Goal: Task Accomplishment & Management: Manage account settings

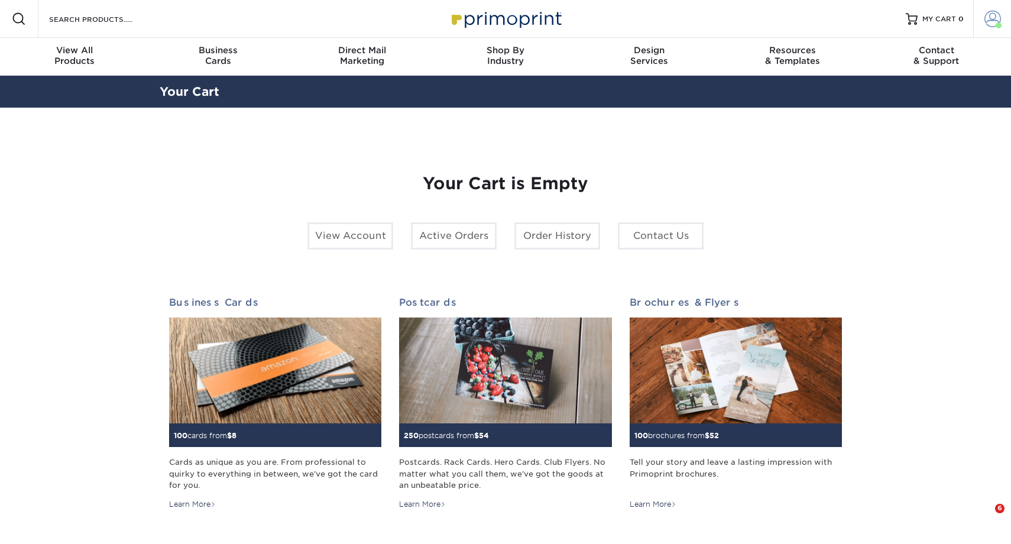
click at [991, 29] on link "Account" at bounding box center [993, 19] width 38 height 38
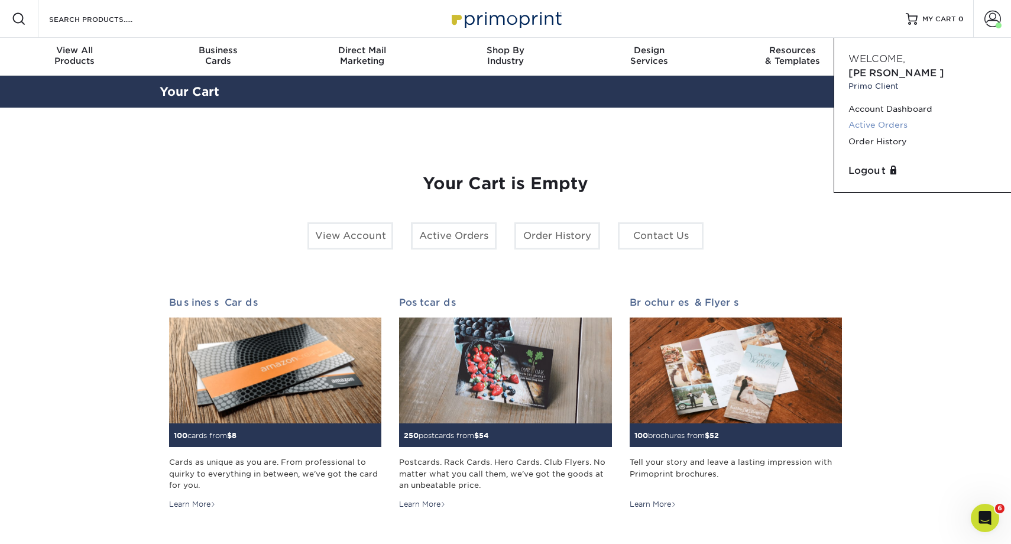
click at [892, 117] on link "Active Orders" at bounding box center [923, 125] width 148 height 16
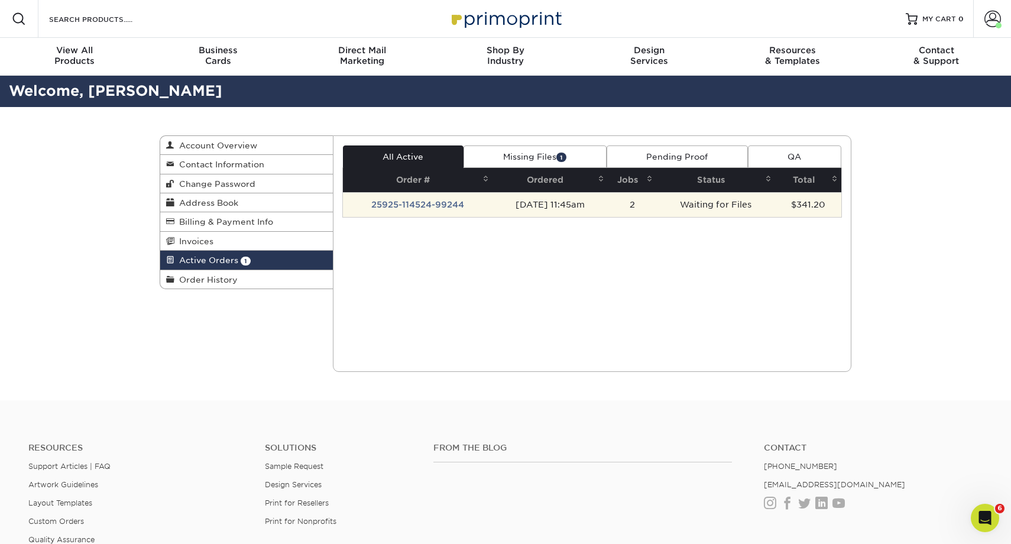
click at [423, 198] on td "25925-114524-99244" at bounding box center [418, 204] width 150 height 25
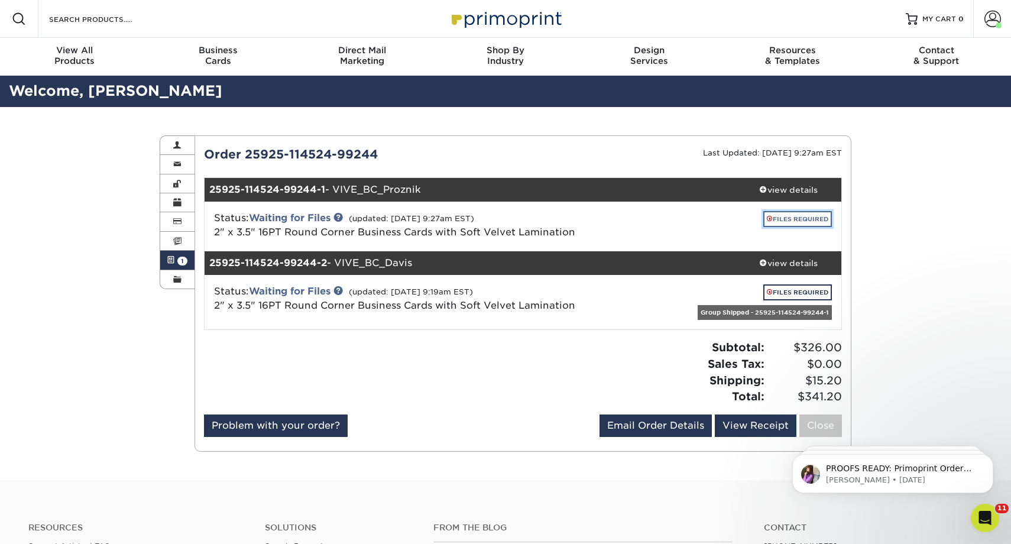
click at [784, 220] on link "FILES REQUIRED" at bounding box center [798, 219] width 69 height 16
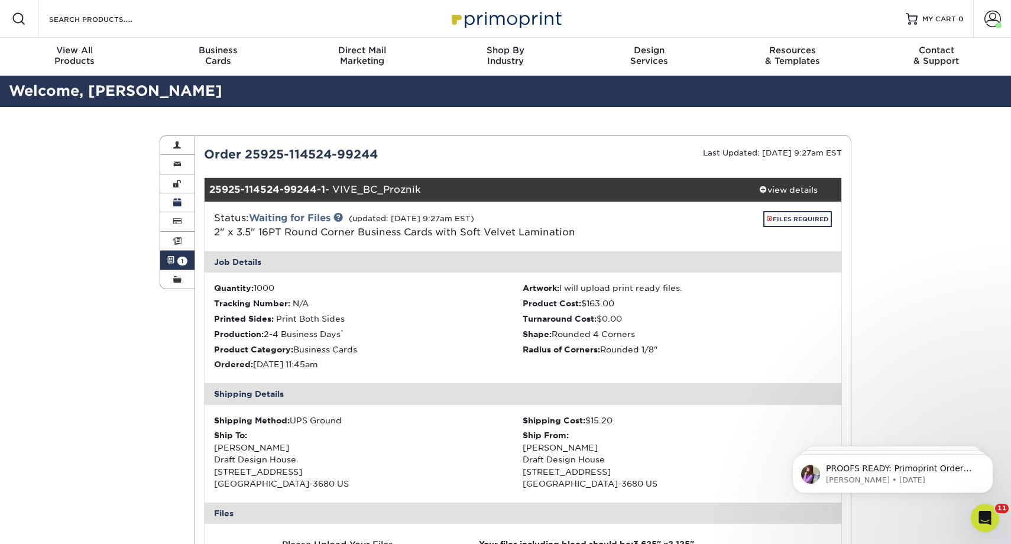
click at [176, 202] on span at bounding box center [177, 202] width 8 height 9
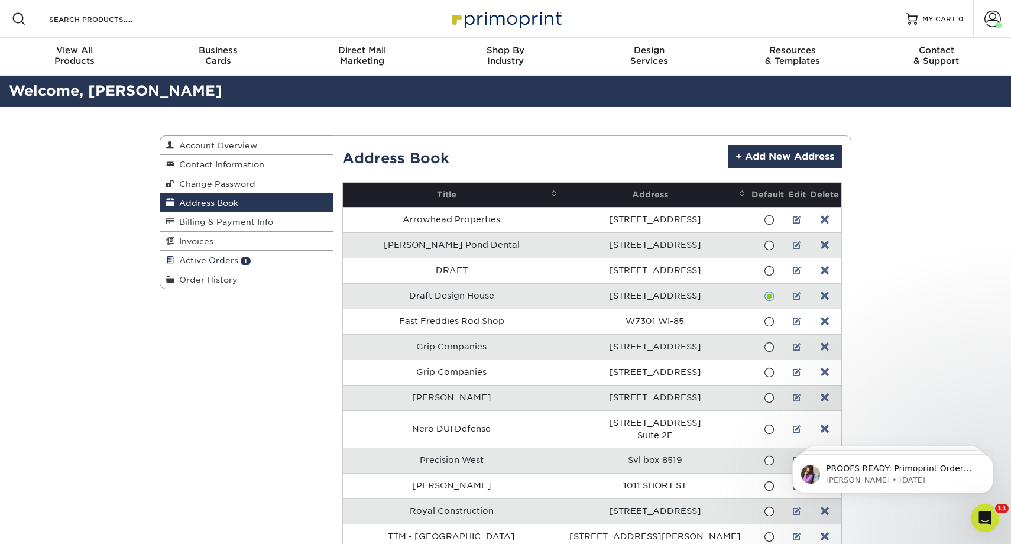
click at [193, 256] on link "Active Orders 1" at bounding box center [246, 260] width 173 height 19
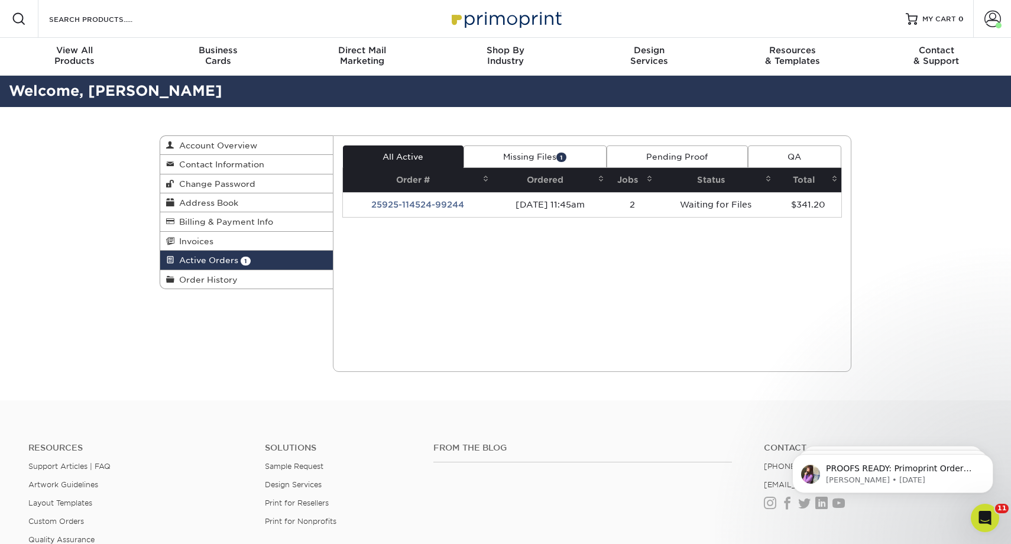
click at [522, 159] on link "Missing Files 1" at bounding box center [535, 156] width 143 height 22
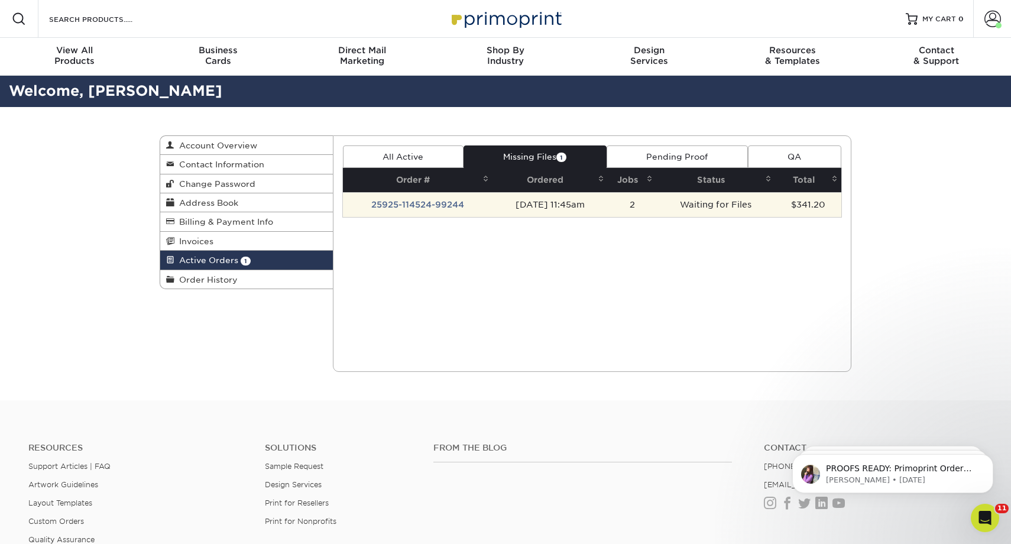
click at [727, 206] on td "Waiting for Files" at bounding box center [715, 204] width 119 height 25
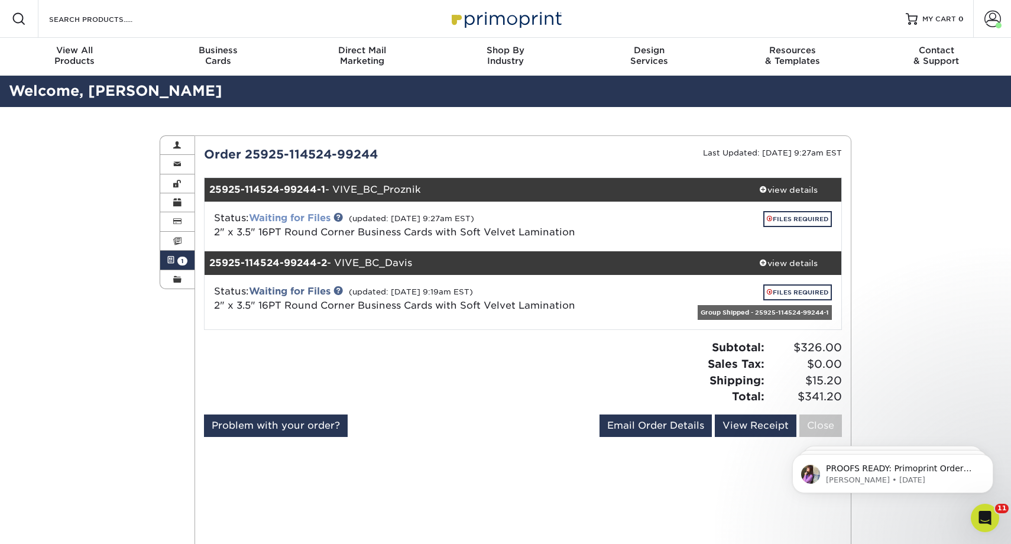
click at [286, 215] on link "Waiting for Files" at bounding box center [290, 217] width 82 height 11
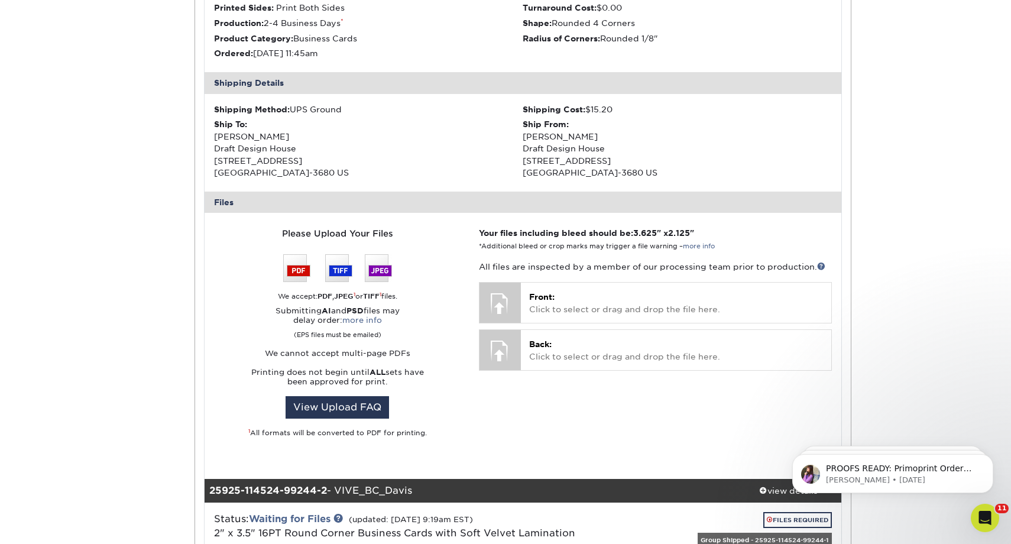
scroll to position [362, 0]
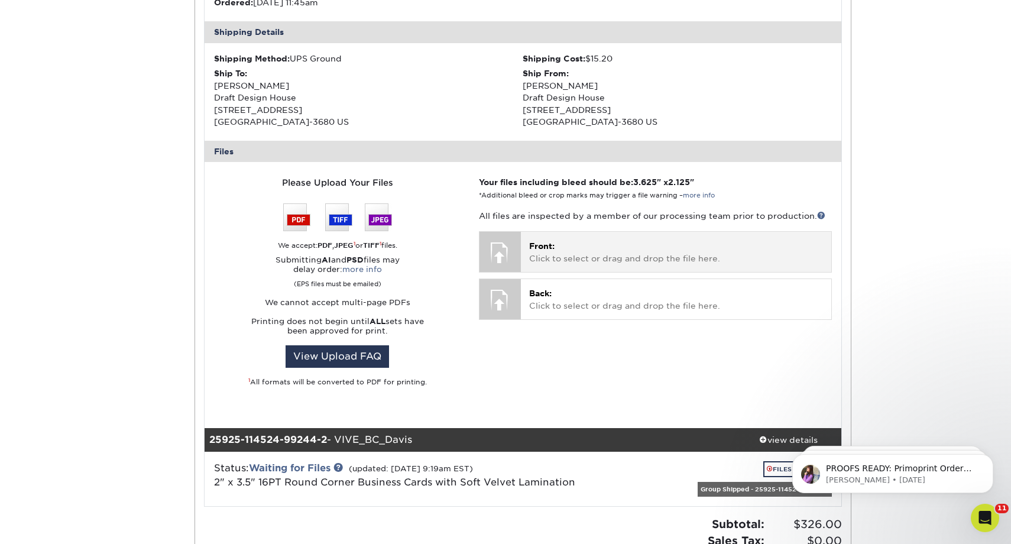
click at [563, 244] on p "Front: Click to select or drag and drop the file here." at bounding box center [676, 252] width 294 height 24
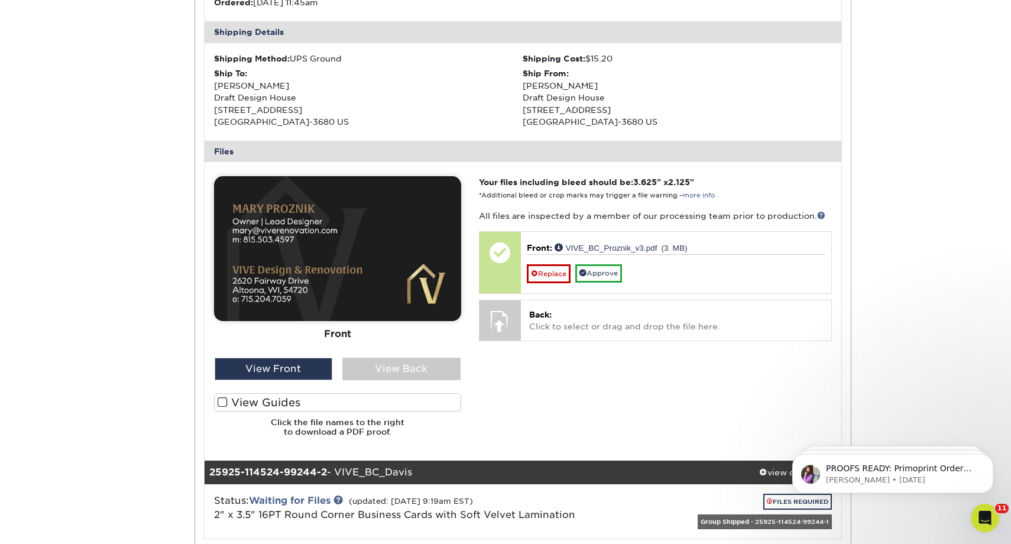
scroll to position [361, 0]
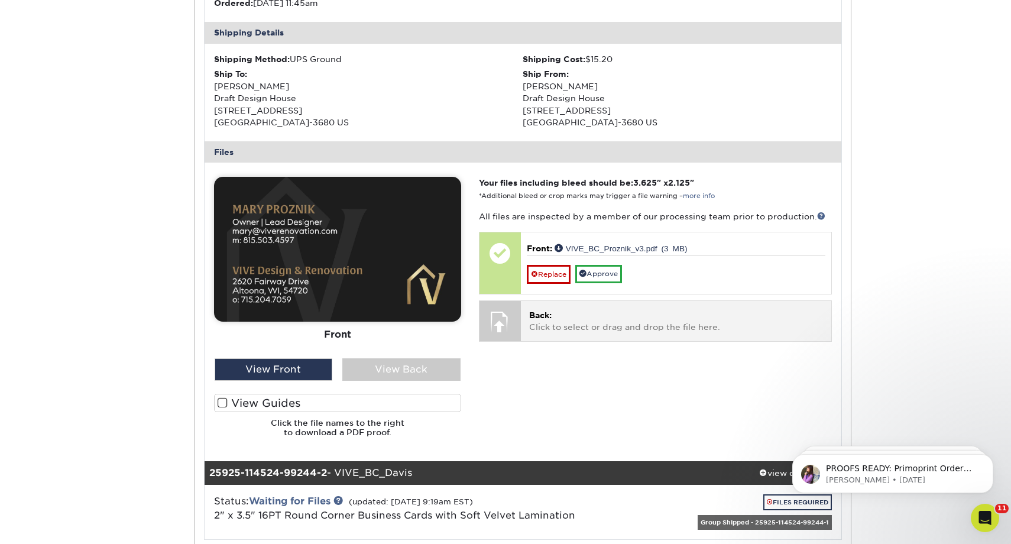
click at [549, 316] on span "Back:" at bounding box center [540, 315] width 22 height 9
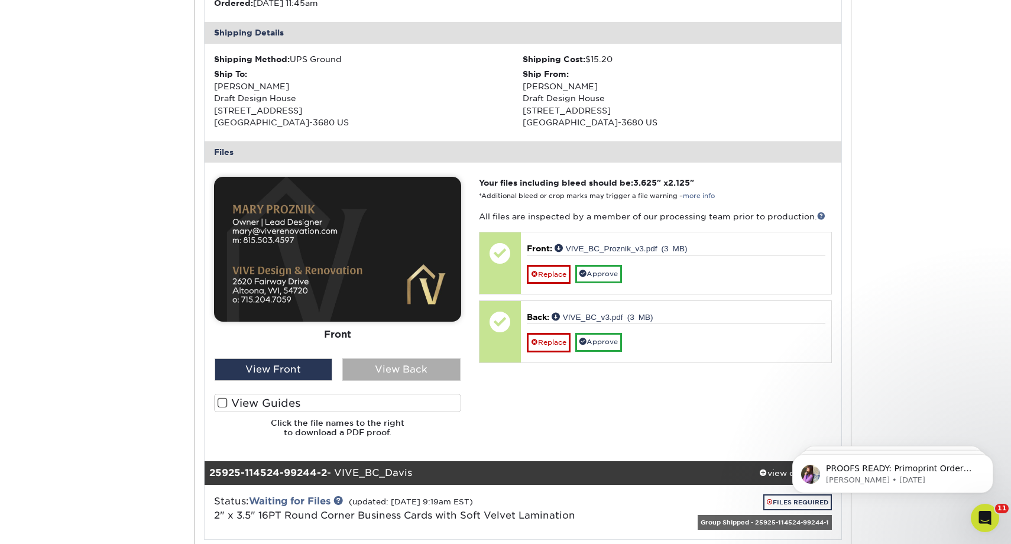
click at [372, 369] on div "View Back" at bounding box center [401, 369] width 118 height 22
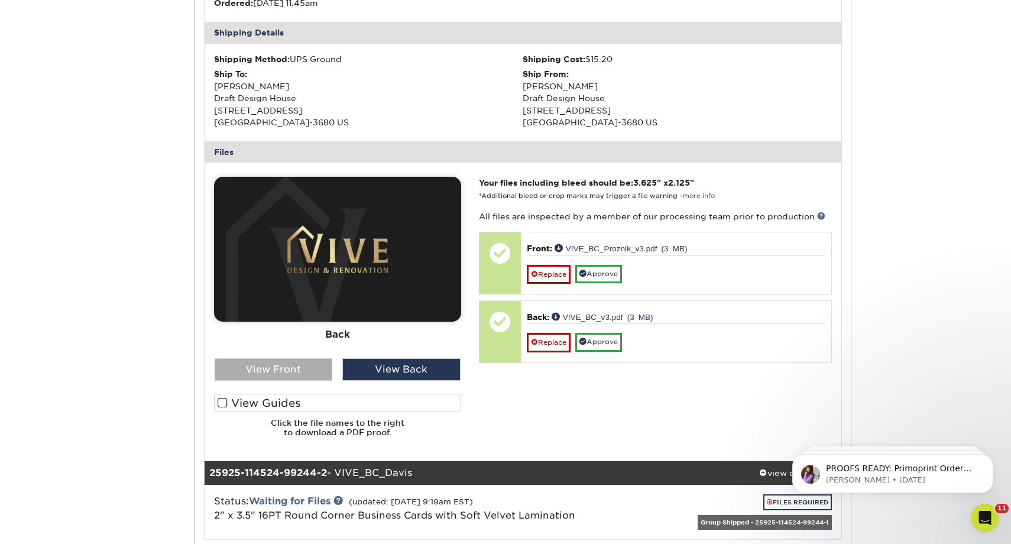
click at [320, 371] on div "View Front" at bounding box center [274, 369] width 118 height 22
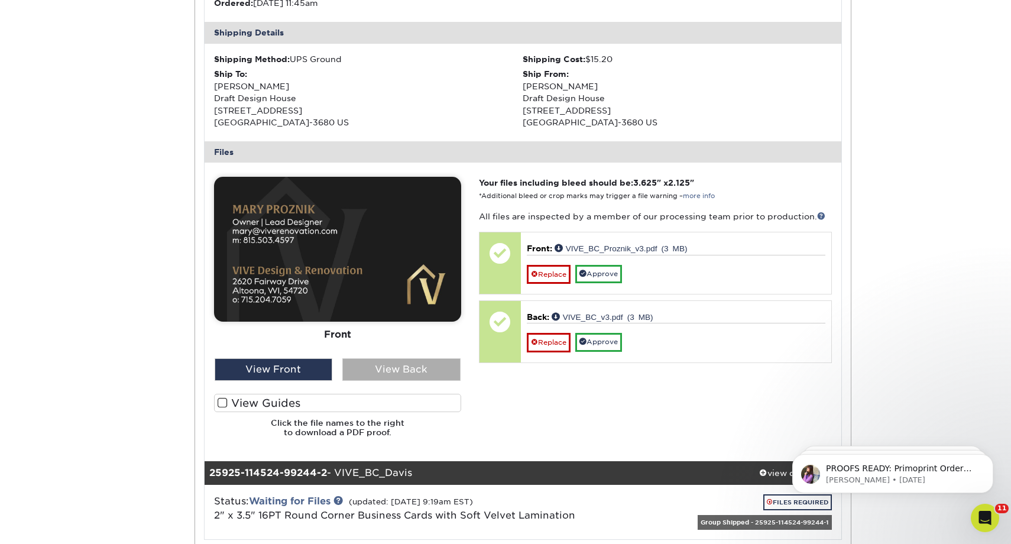
click at [371, 368] on div "View Back" at bounding box center [401, 369] width 118 height 22
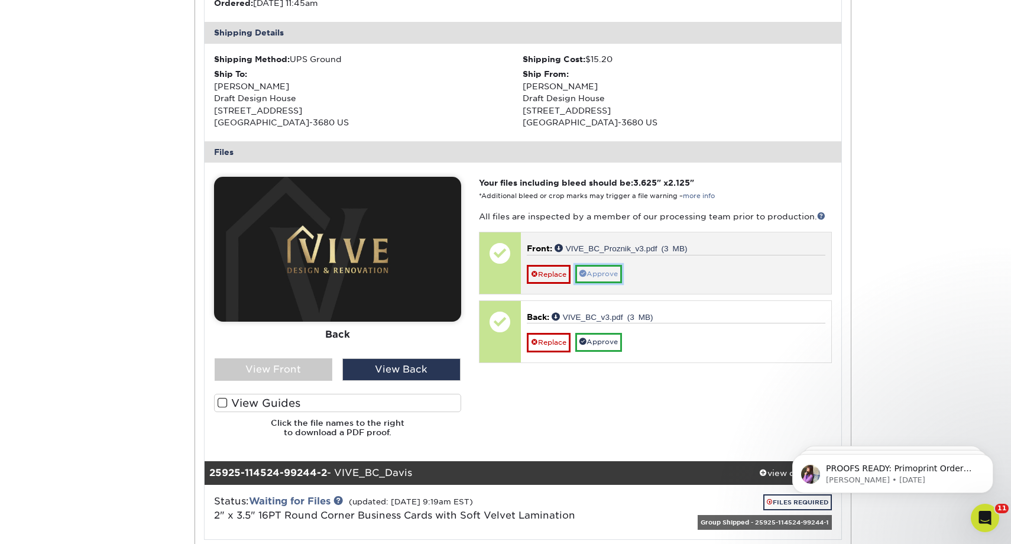
click at [613, 271] on link "Approve" at bounding box center [598, 274] width 47 height 18
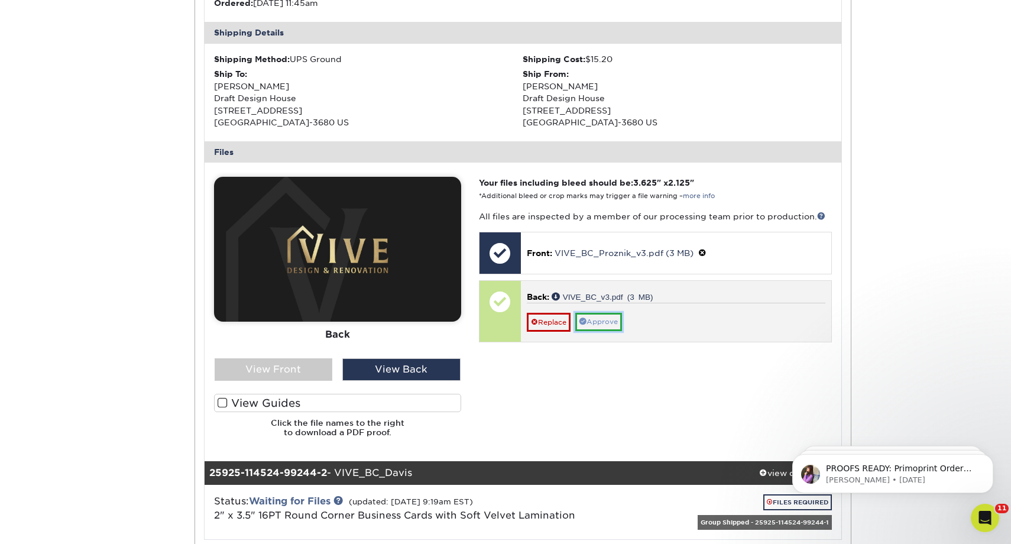
click at [608, 324] on link "Approve" at bounding box center [598, 322] width 47 height 18
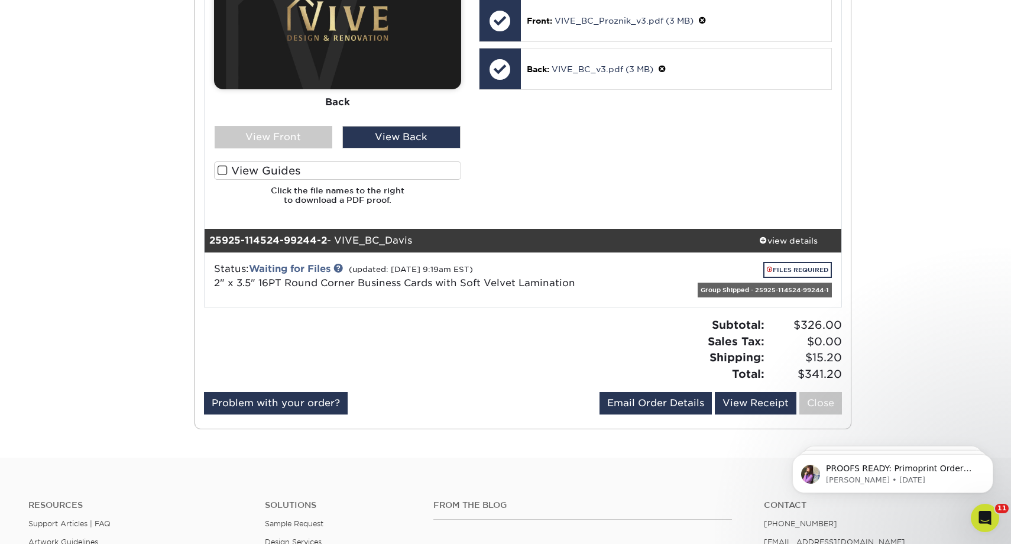
scroll to position [608, 0]
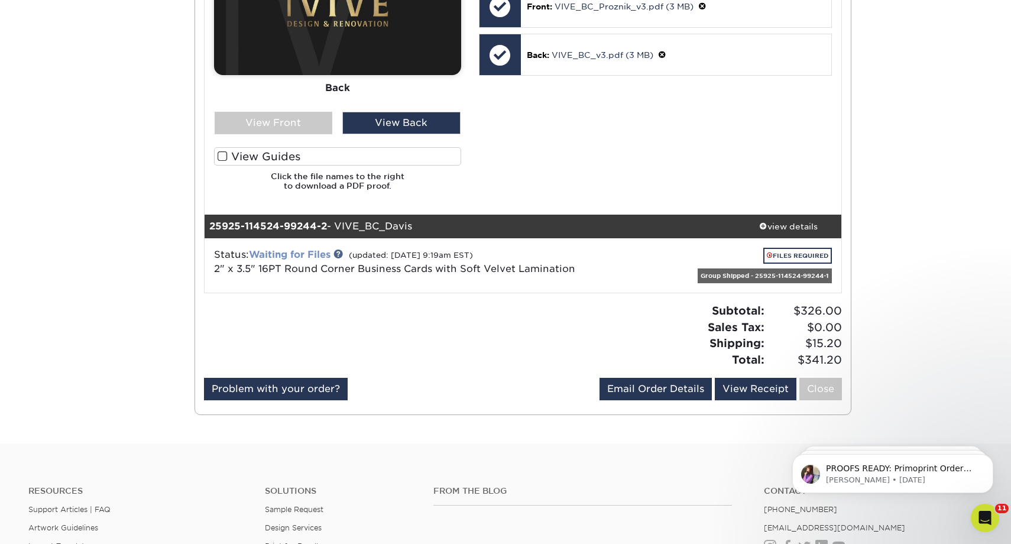
click at [311, 251] on link "Waiting for Files" at bounding box center [290, 254] width 82 height 11
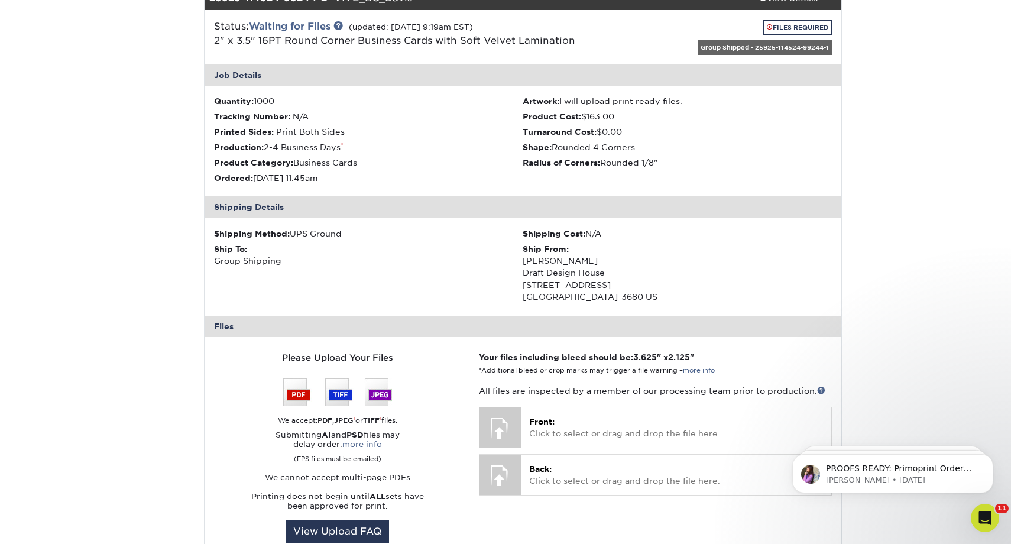
scroll to position [1002, 0]
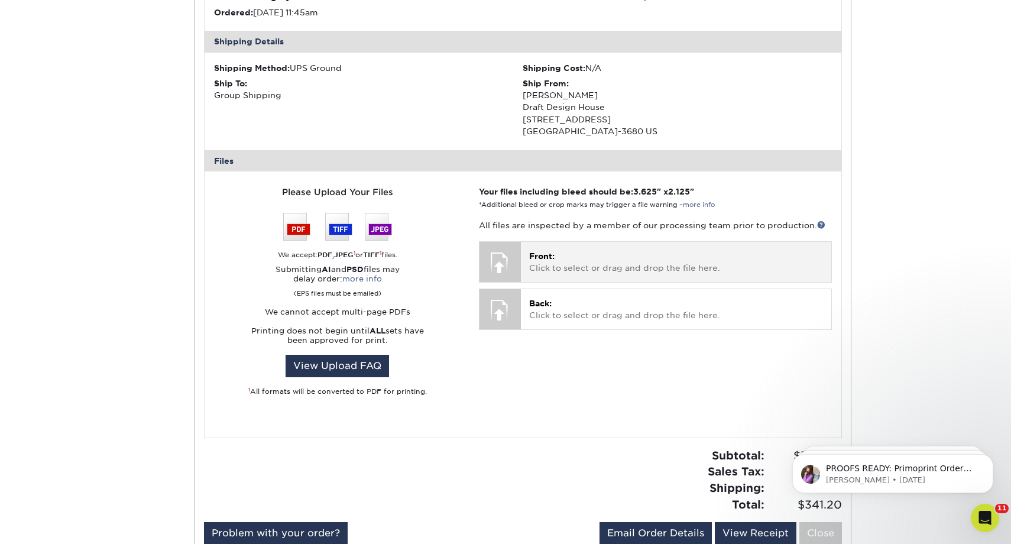
click at [578, 253] on p "Front: Click to select or drag and drop the file here." at bounding box center [676, 262] width 294 height 24
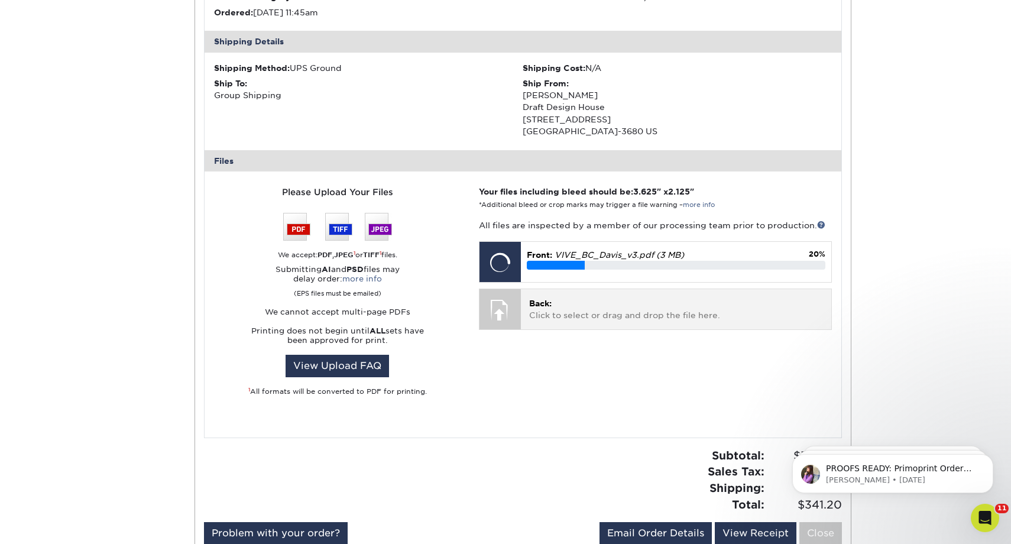
click at [557, 310] on p "Back: Click to select or drag and drop the file here." at bounding box center [676, 309] width 294 height 24
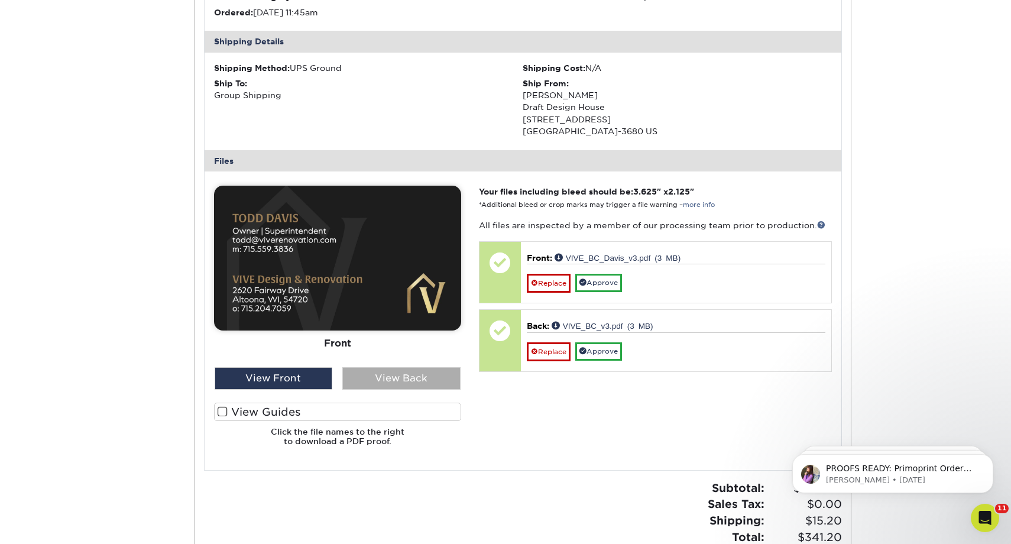
click at [410, 375] on div "View Back" at bounding box center [401, 378] width 118 height 22
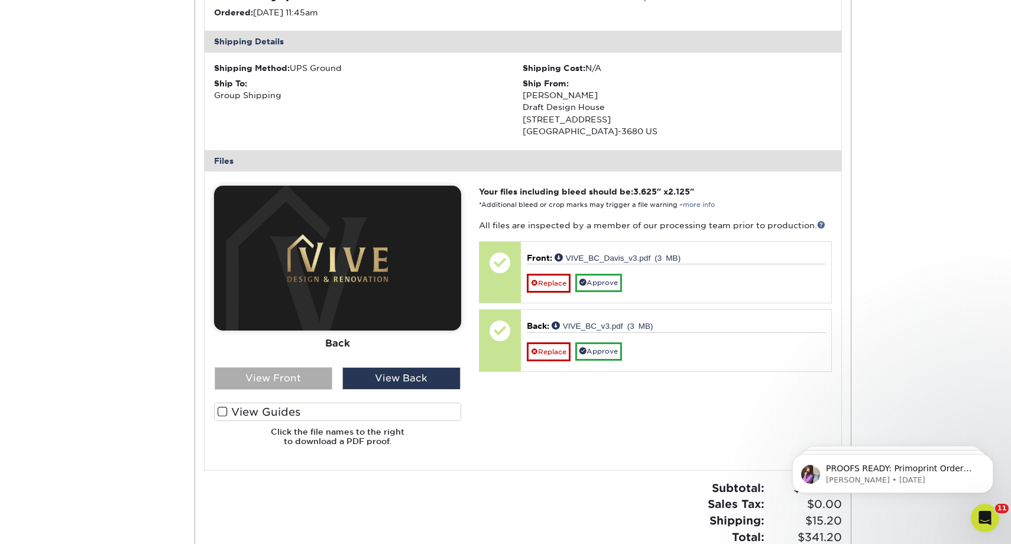
click at [279, 377] on div "View Front" at bounding box center [274, 378] width 118 height 22
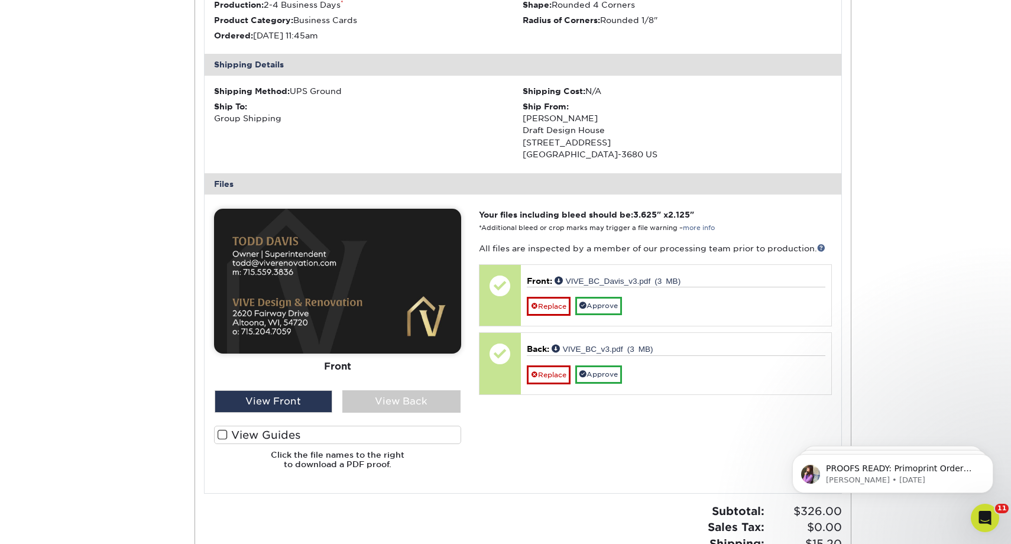
scroll to position [999, 0]
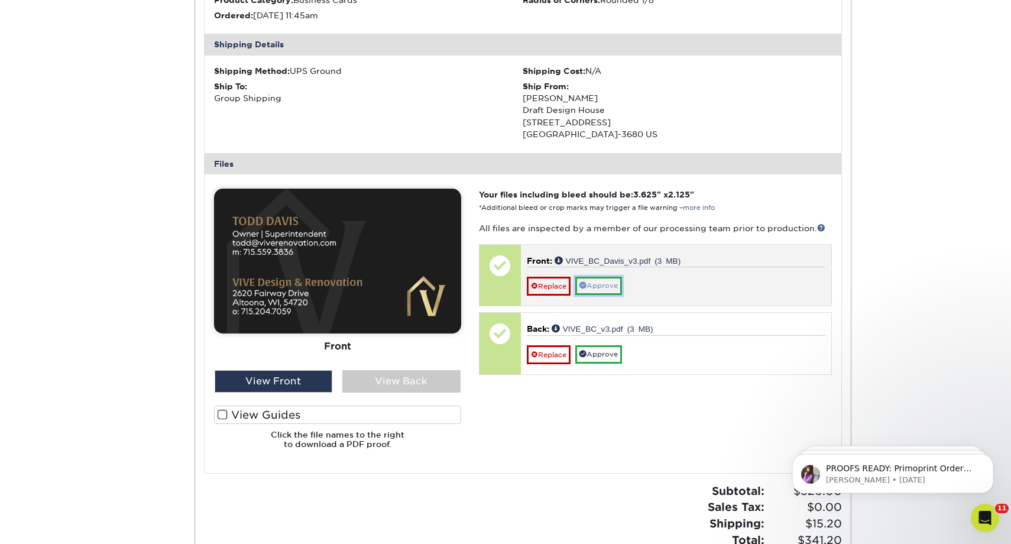
click at [593, 285] on link "Approve" at bounding box center [598, 286] width 47 height 18
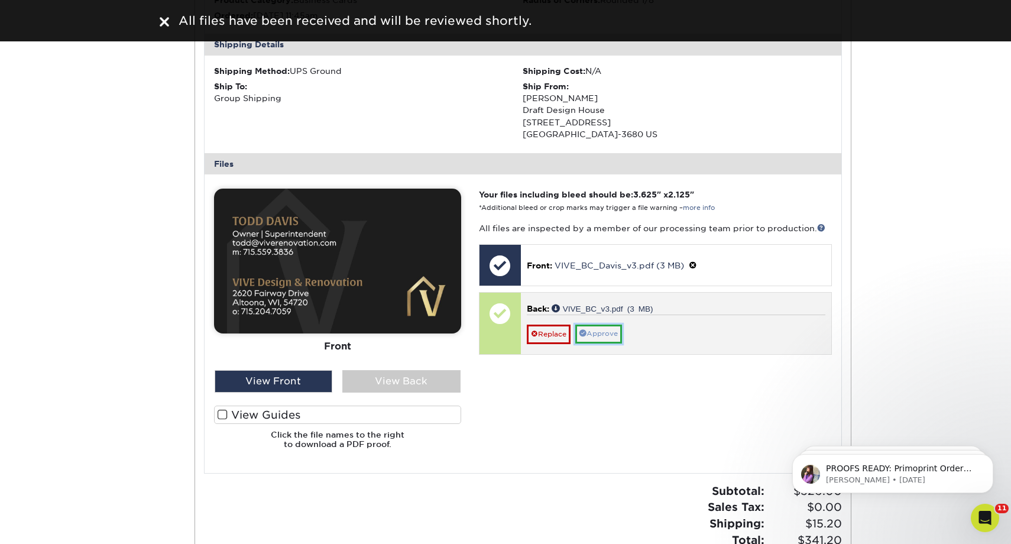
click at [600, 333] on link "Approve" at bounding box center [598, 334] width 47 height 18
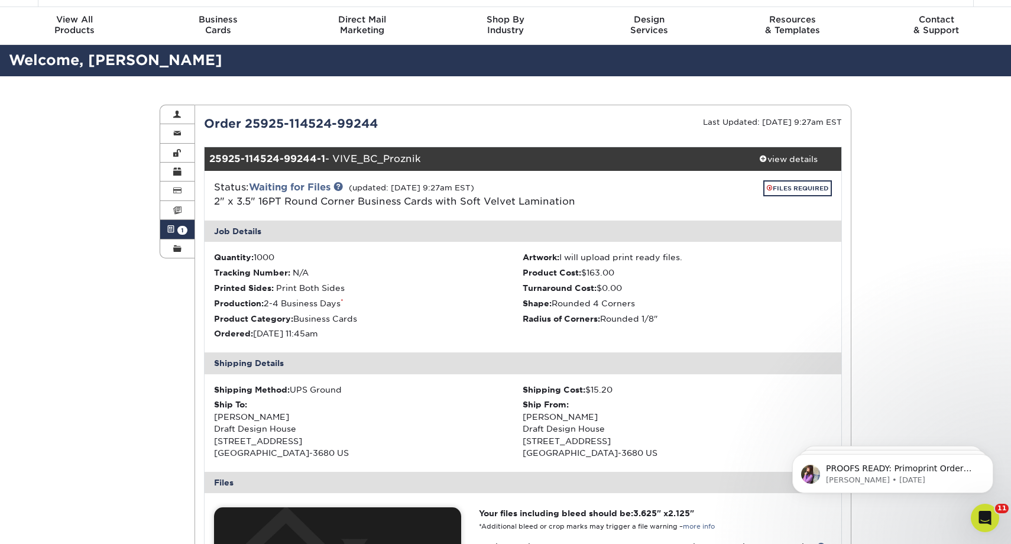
scroll to position [0, 0]
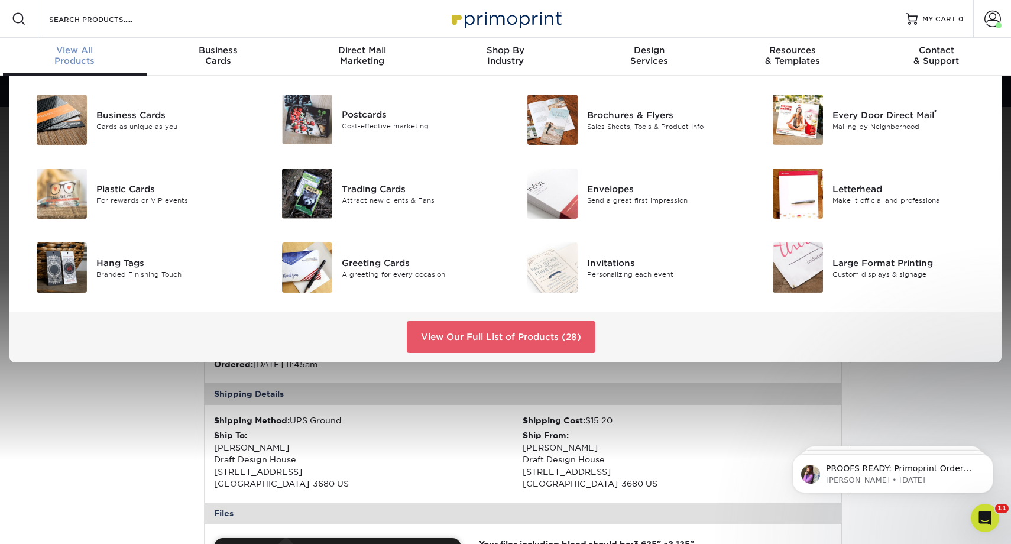
click at [83, 50] on span "View All" at bounding box center [75, 50] width 144 height 11
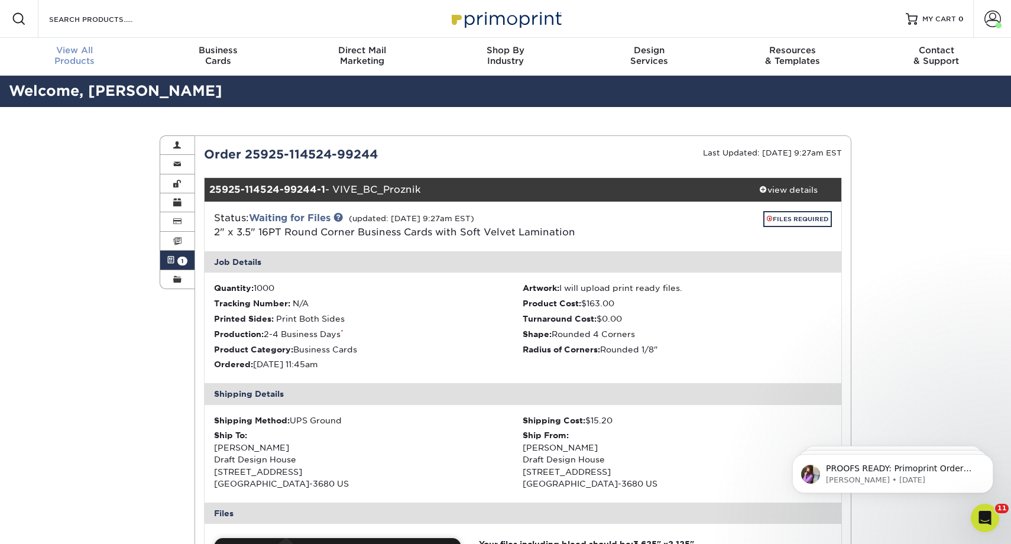
click at [79, 42] on link "View All Products" at bounding box center [75, 57] width 144 height 38
